Goal: Understand site structure: Grasp the organization and layout of the website

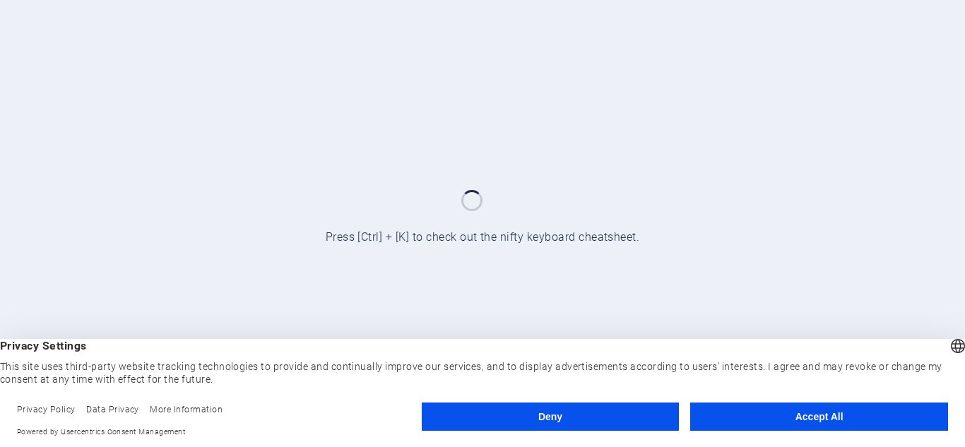
click at [759, 416] on button "Accept All" at bounding box center [819, 417] width 258 height 28
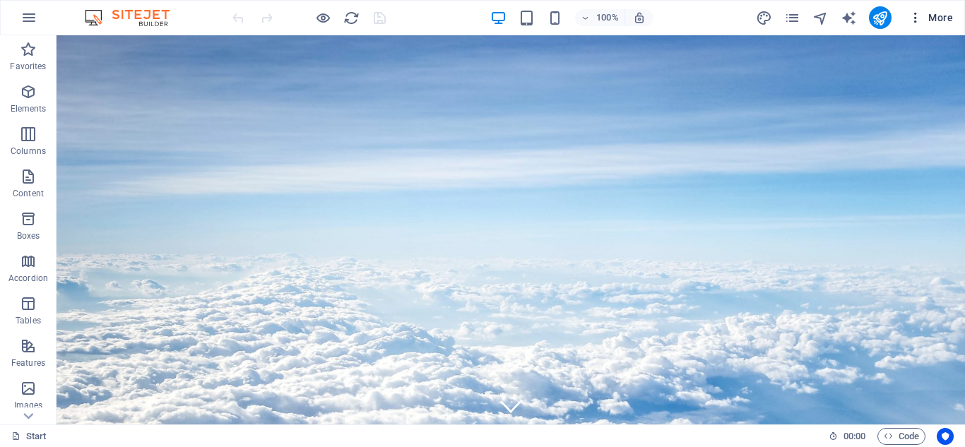
click at [924, 26] on button "More" at bounding box center [931, 17] width 56 height 23
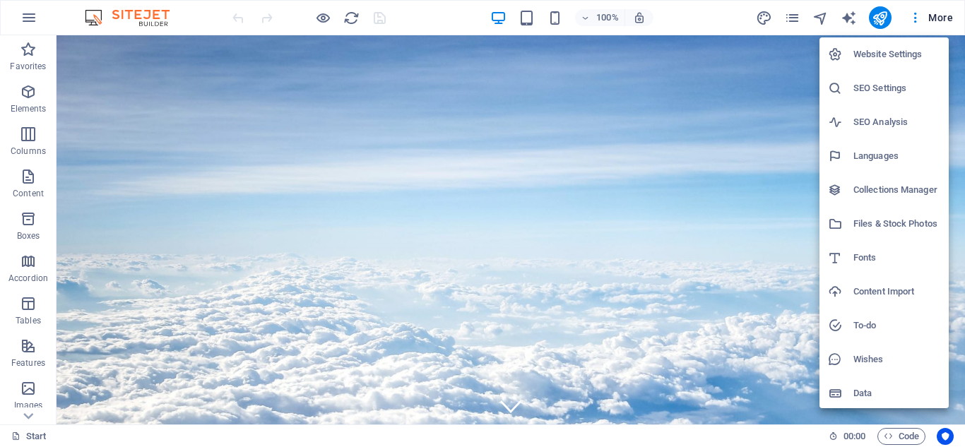
click at [797, 16] on div at bounding box center [482, 223] width 965 height 447
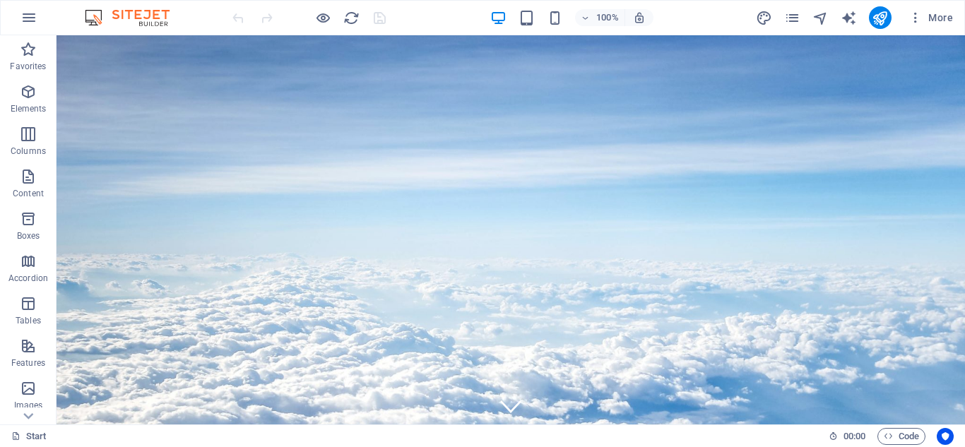
click at [822, 17] on icon "navigator" at bounding box center [820, 18] width 16 height 16
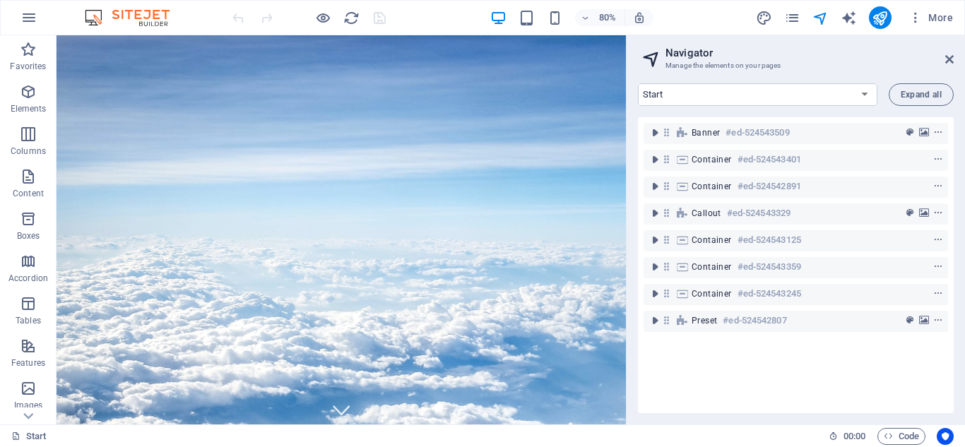
click at [782, 13] on div "More" at bounding box center [857, 17] width 203 height 23
click at [796, 18] on icon "pages" at bounding box center [792, 18] width 16 height 16
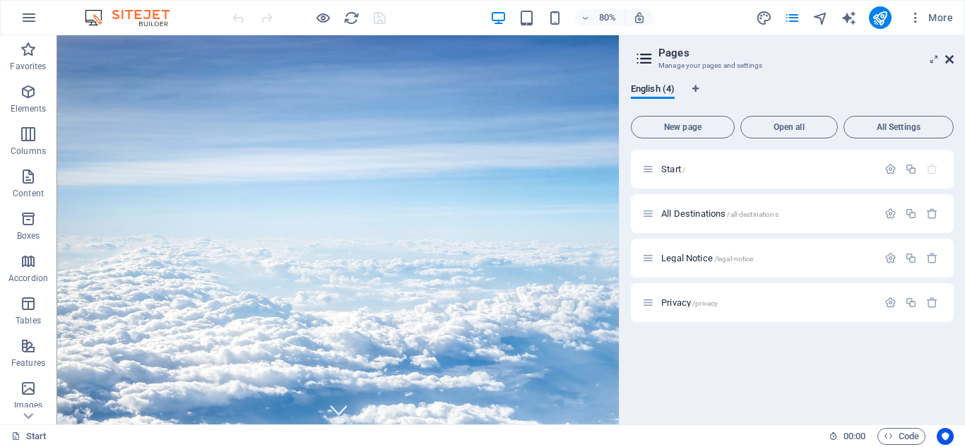
click at [950, 60] on icon at bounding box center [949, 59] width 8 height 11
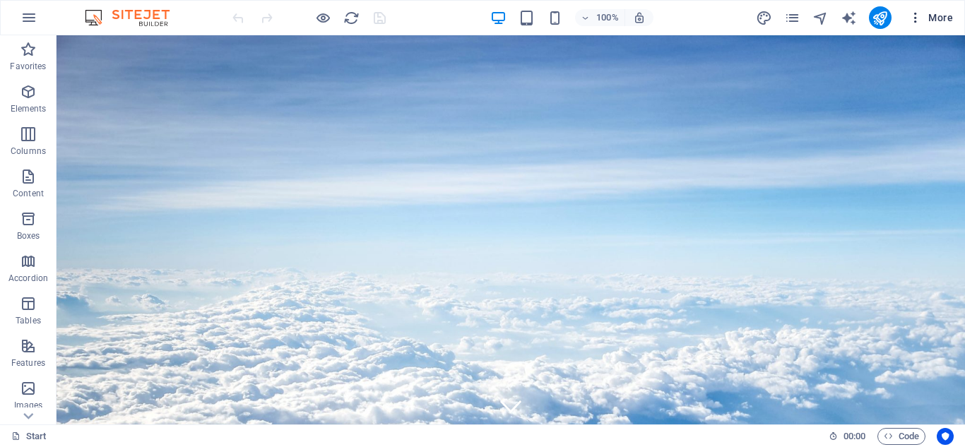
click at [945, 13] on span "More" at bounding box center [931, 18] width 45 height 14
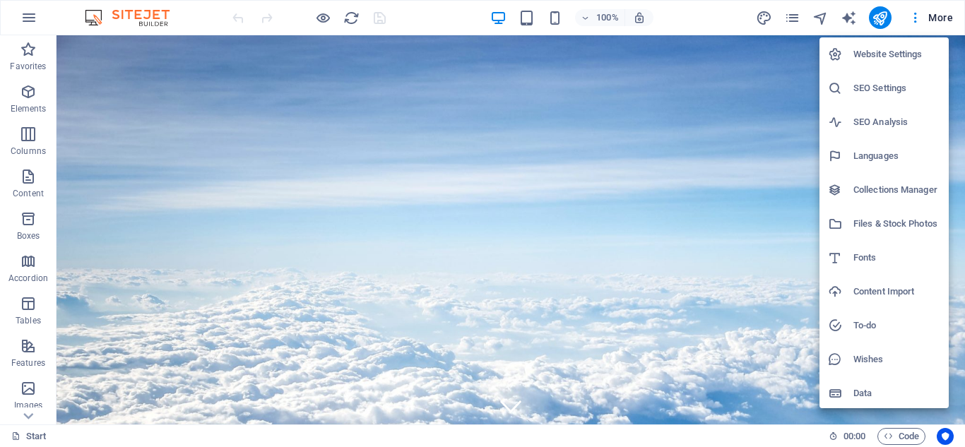
click at [905, 20] on div at bounding box center [482, 223] width 965 height 447
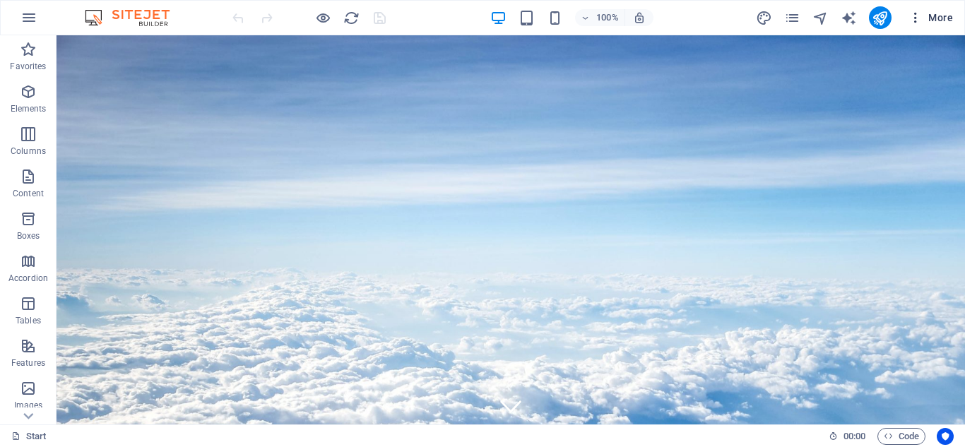
click at [915, 22] on icon "button" at bounding box center [916, 18] width 14 height 14
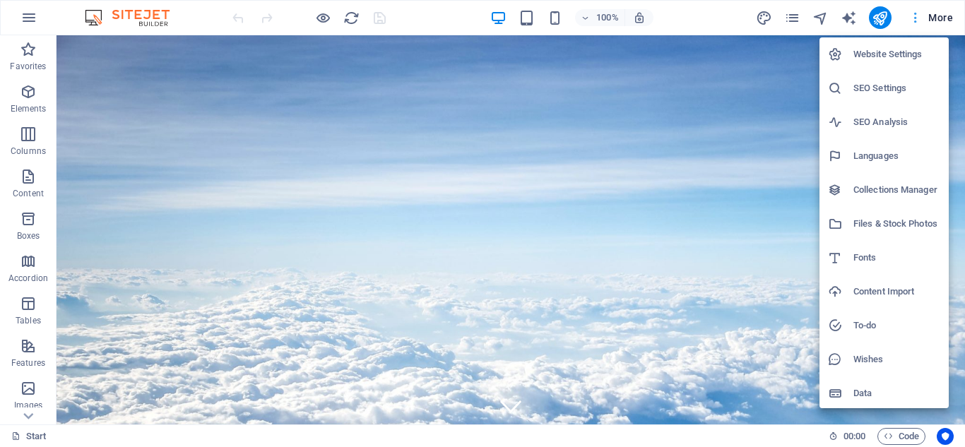
click at [915, 22] on div at bounding box center [482, 223] width 965 height 447
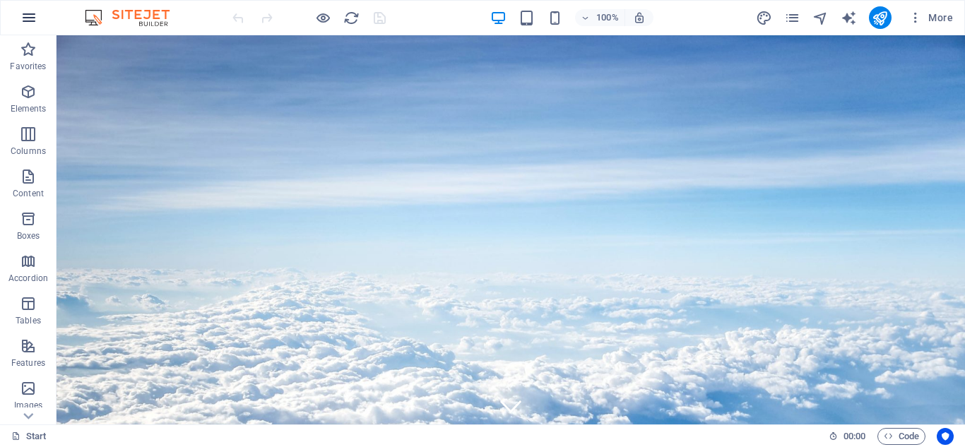
click at [32, 11] on icon "button" at bounding box center [28, 17] width 17 height 17
